Goal: Use online tool/utility: Utilize a website feature to perform a specific function

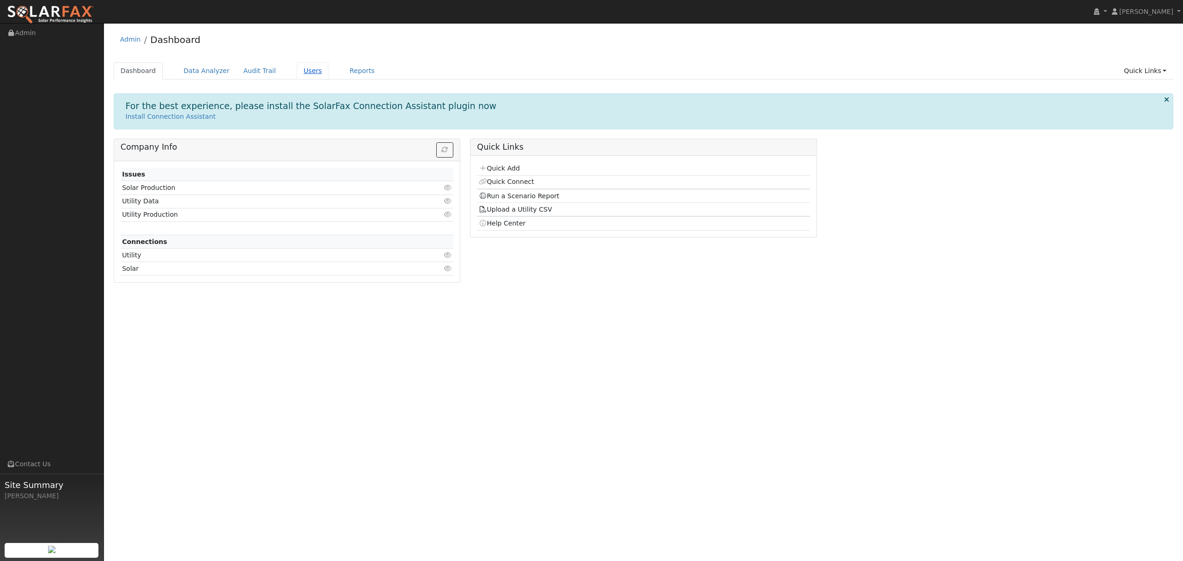
click at [305, 70] on link "Users" at bounding box center [313, 70] width 32 height 17
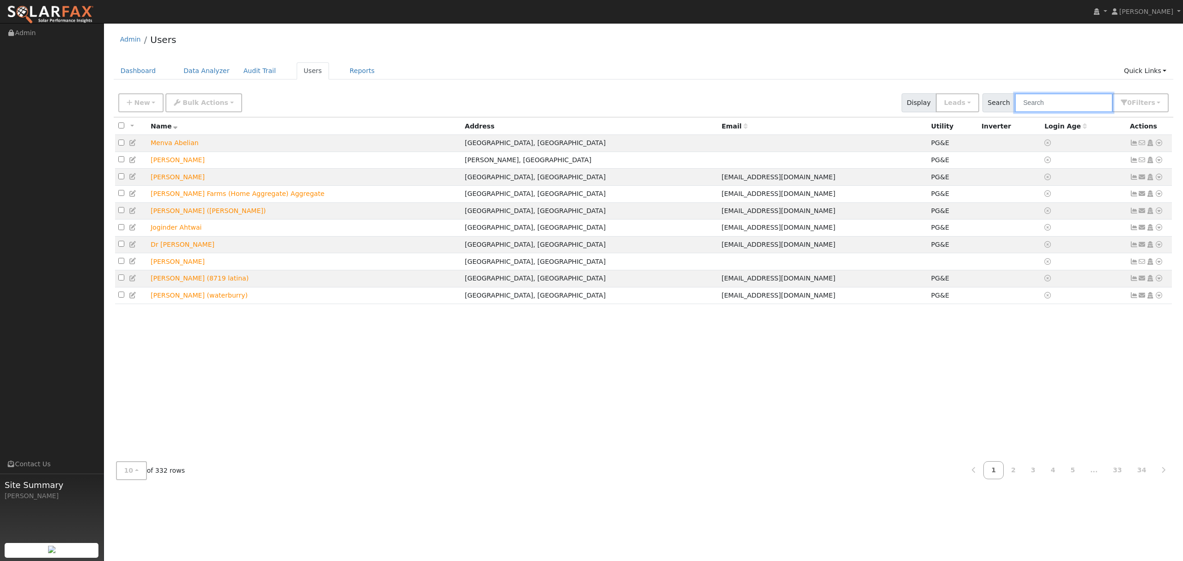
click at [1056, 105] on input "text" at bounding box center [1064, 102] width 98 height 19
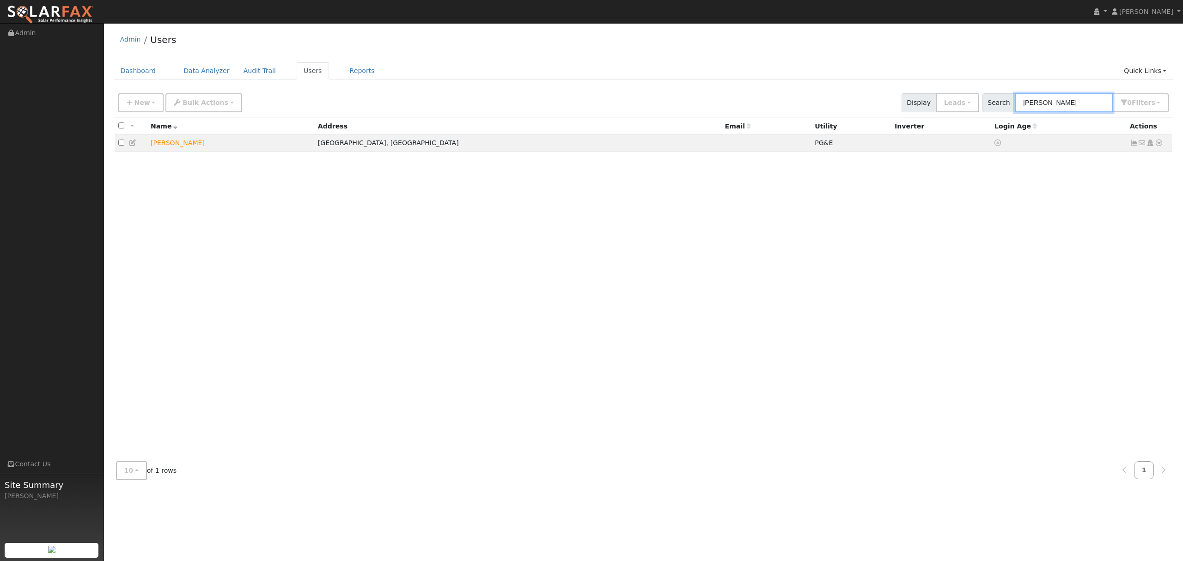
type input "arthur"
click at [1160, 142] on icon at bounding box center [1159, 143] width 8 height 6
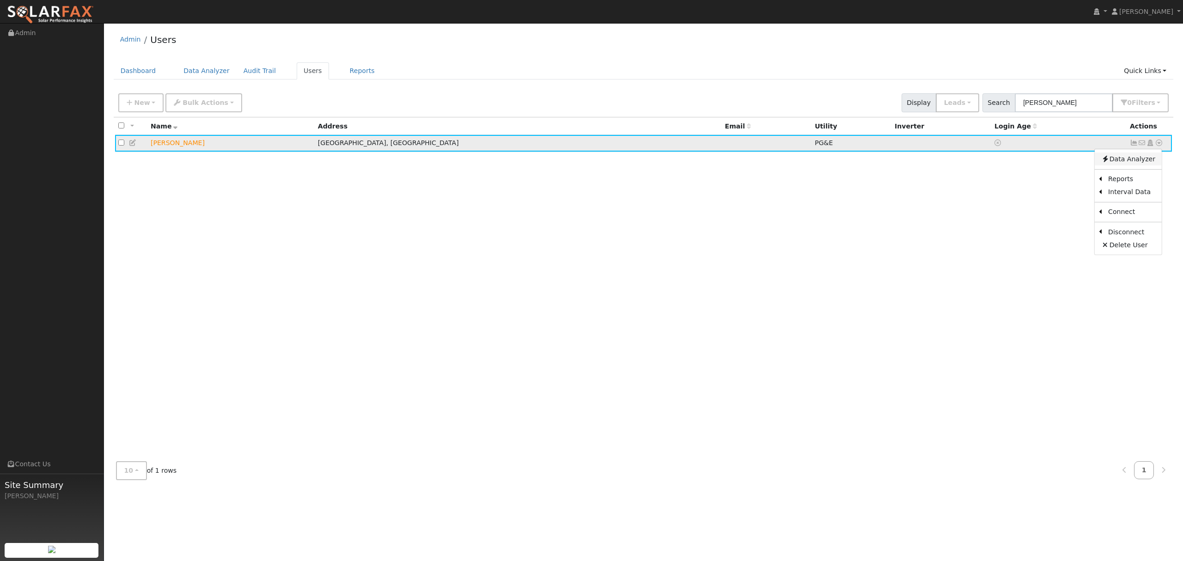
click at [1129, 160] on link "Data Analyzer" at bounding box center [1128, 158] width 67 height 13
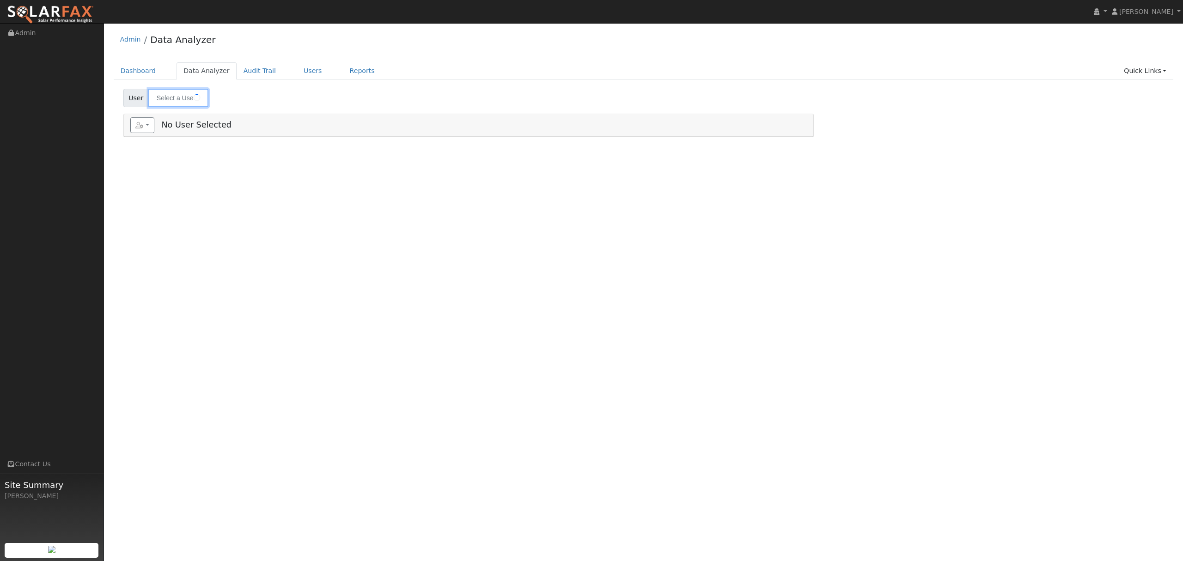
type input "[PERSON_NAME]"
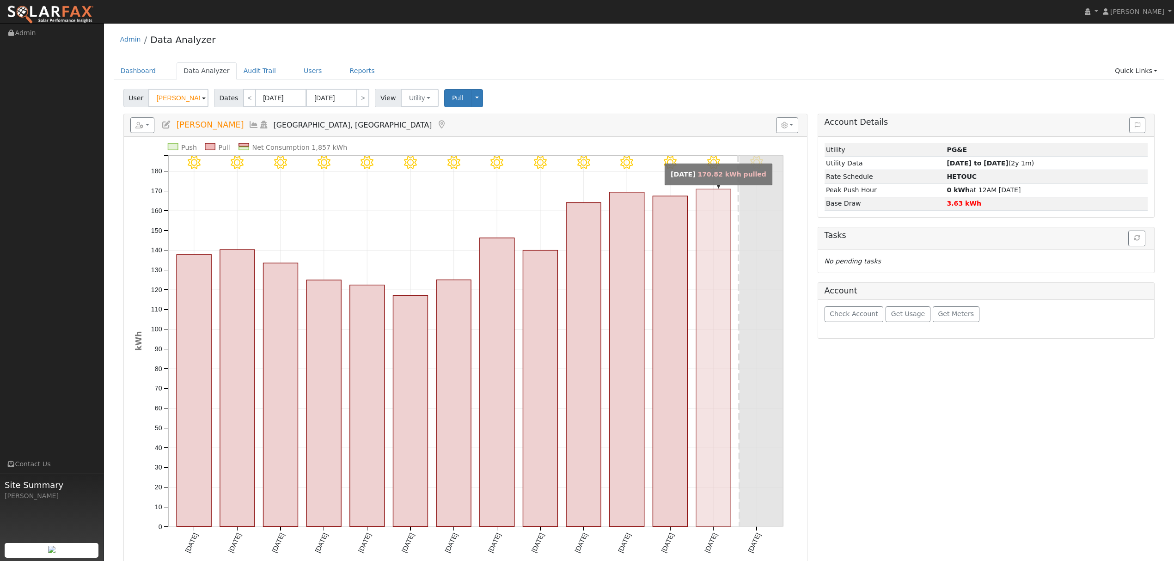
click at [707, 232] on rect "onclick=""" at bounding box center [713, 357] width 35 height 337
type input "[DATE]"
